Goal: Task Accomplishment & Management: Use online tool/utility

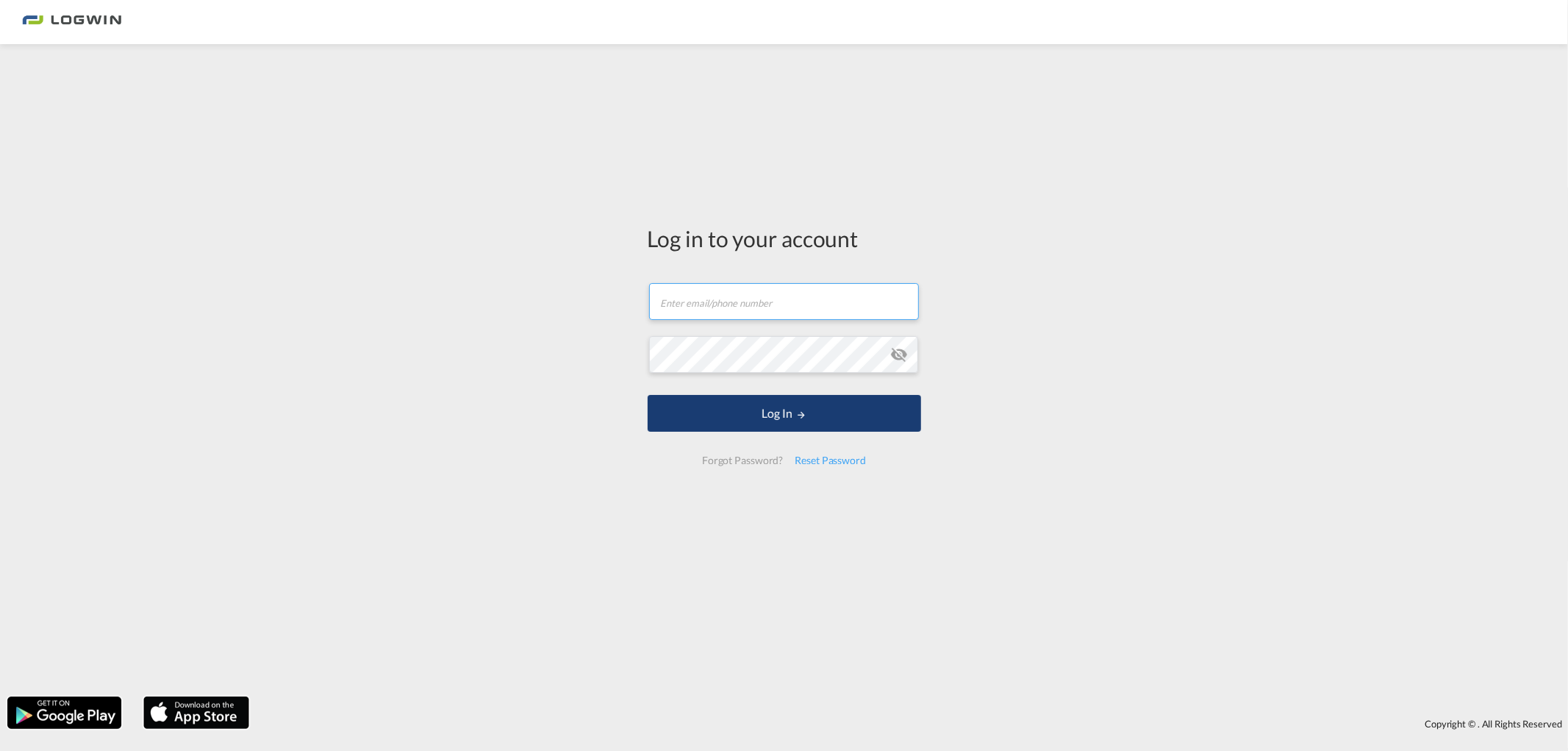
type input "[PERSON_NAME][EMAIL_ADDRESS][DOMAIN_NAME]"
click at [807, 417] on button "Log In" at bounding box center [784, 413] width 273 height 37
